Goal: Task Accomplishment & Management: Use online tool/utility

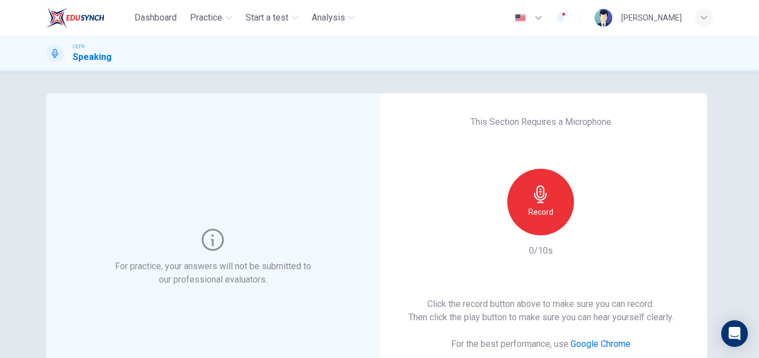
scroll to position [84, 0]
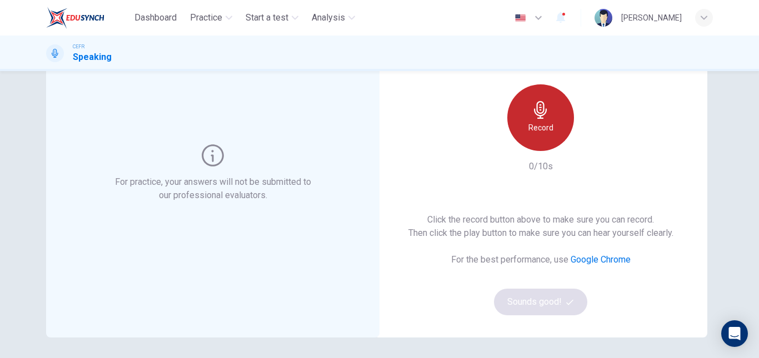
click at [531, 120] on div "Record" at bounding box center [540, 117] width 67 height 67
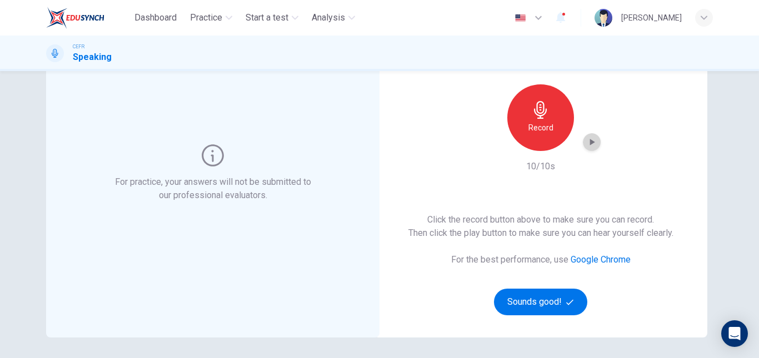
click at [589, 149] on div "button" at bounding box center [592, 142] width 18 height 18
click at [514, 307] on button "Sounds good!" at bounding box center [540, 302] width 93 height 27
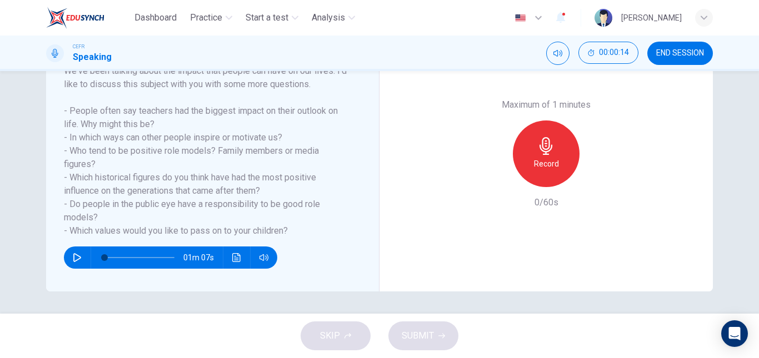
scroll to position [0, 0]
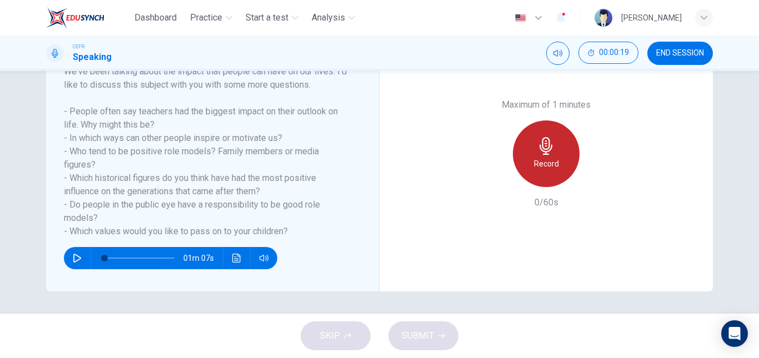
click at [523, 154] on div "Record" at bounding box center [546, 153] width 67 height 67
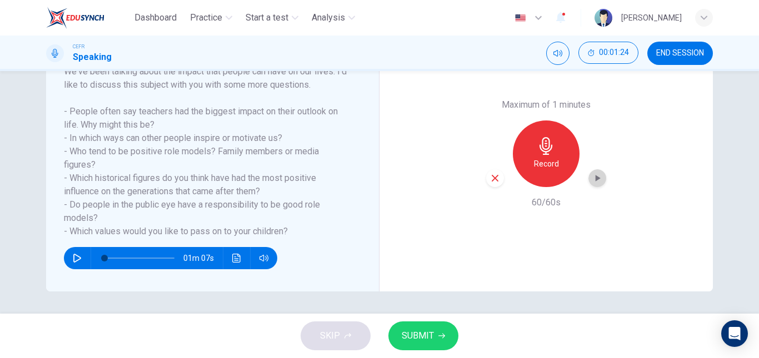
click at [596, 180] on icon "button" at bounding box center [596, 178] width 11 height 11
click at [432, 342] on span "SUBMIT" at bounding box center [417, 336] width 32 height 16
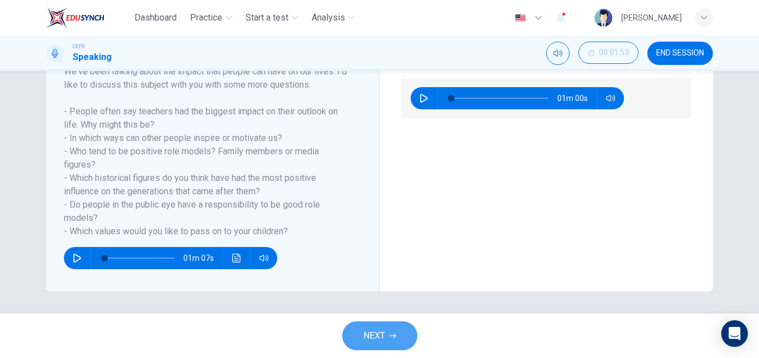
click at [370, 348] on button "NEXT" at bounding box center [379, 336] width 75 height 29
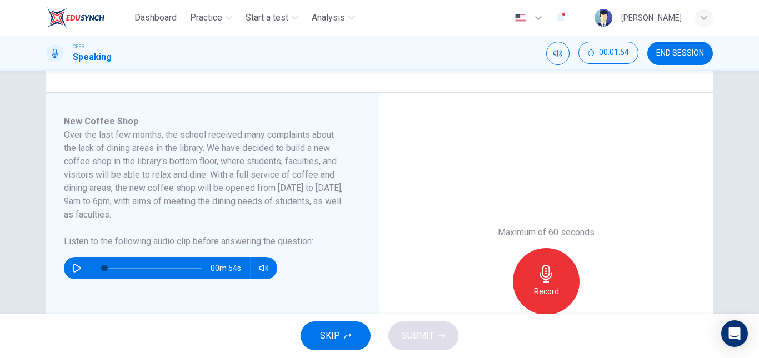
scroll to position [162, 0]
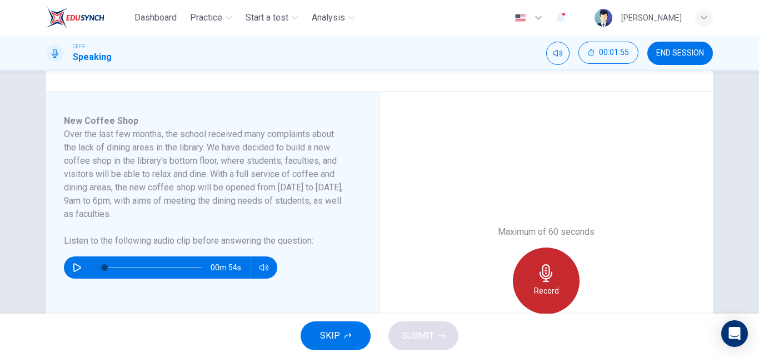
click at [514, 277] on div "Record" at bounding box center [546, 281] width 67 height 67
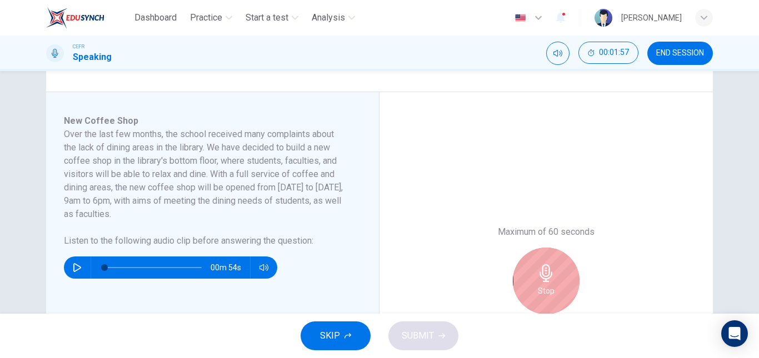
scroll to position [257, 0]
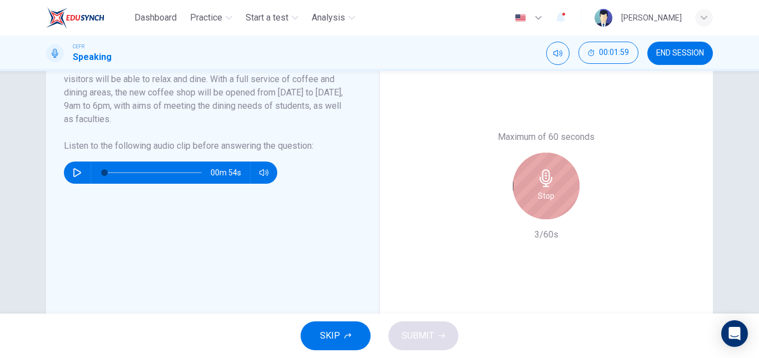
click at [540, 199] on h6 "Stop" at bounding box center [546, 195] width 17 height 13
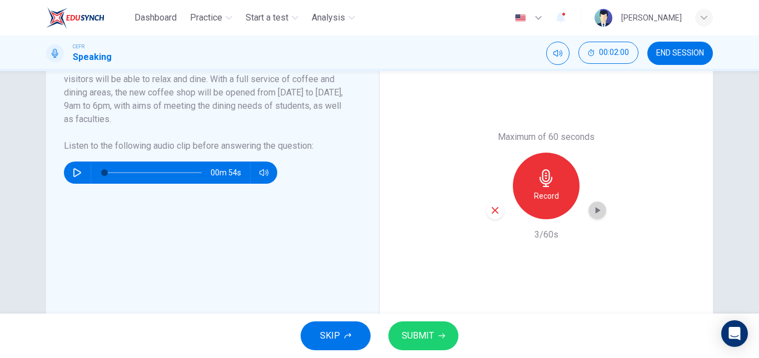
click at [588, 207] on div "button" at bounding box center [597, 211] width 18 height 18
click at [486, 212] on div "button" at bounding box center [495, 211] width 18 height 18
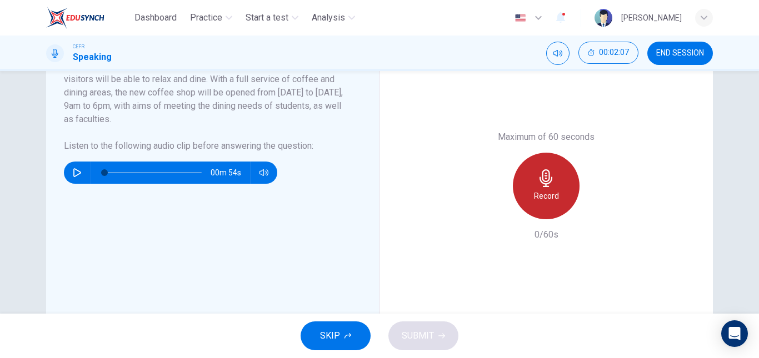
click at [538, 190] on h6 "Record" at bounding box center [546, 195] width 25 height 13
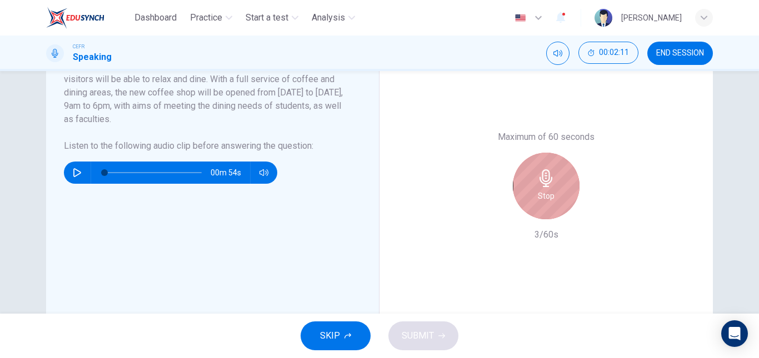
click at [538, 190] on h6 "Stop" at bounding box center [546, 195] width 17 height 13
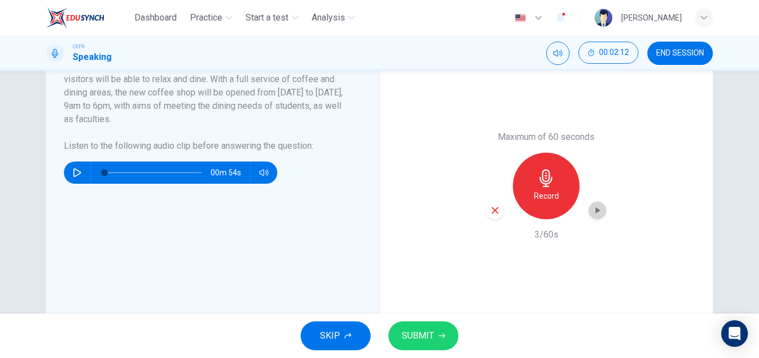
click at [595, 214] on icon "button" at bounding box center [596, 210] width 11 height 11
click at [660, 56] on span "END SESSION" at bounding box center [680, 53] width 48 height 9
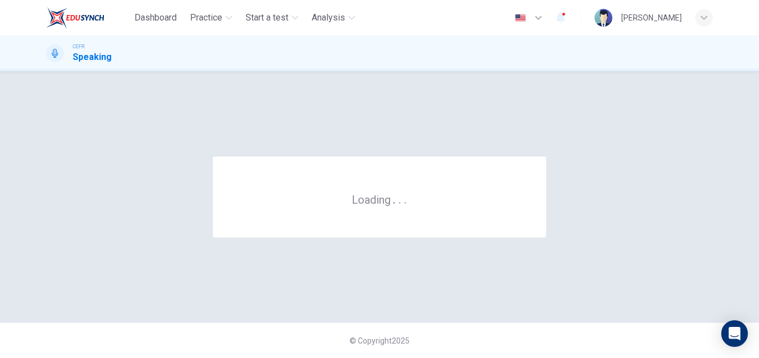
scroll to position [0, 0]
